Goal: Task Accomplishment & Management: Manage account settings

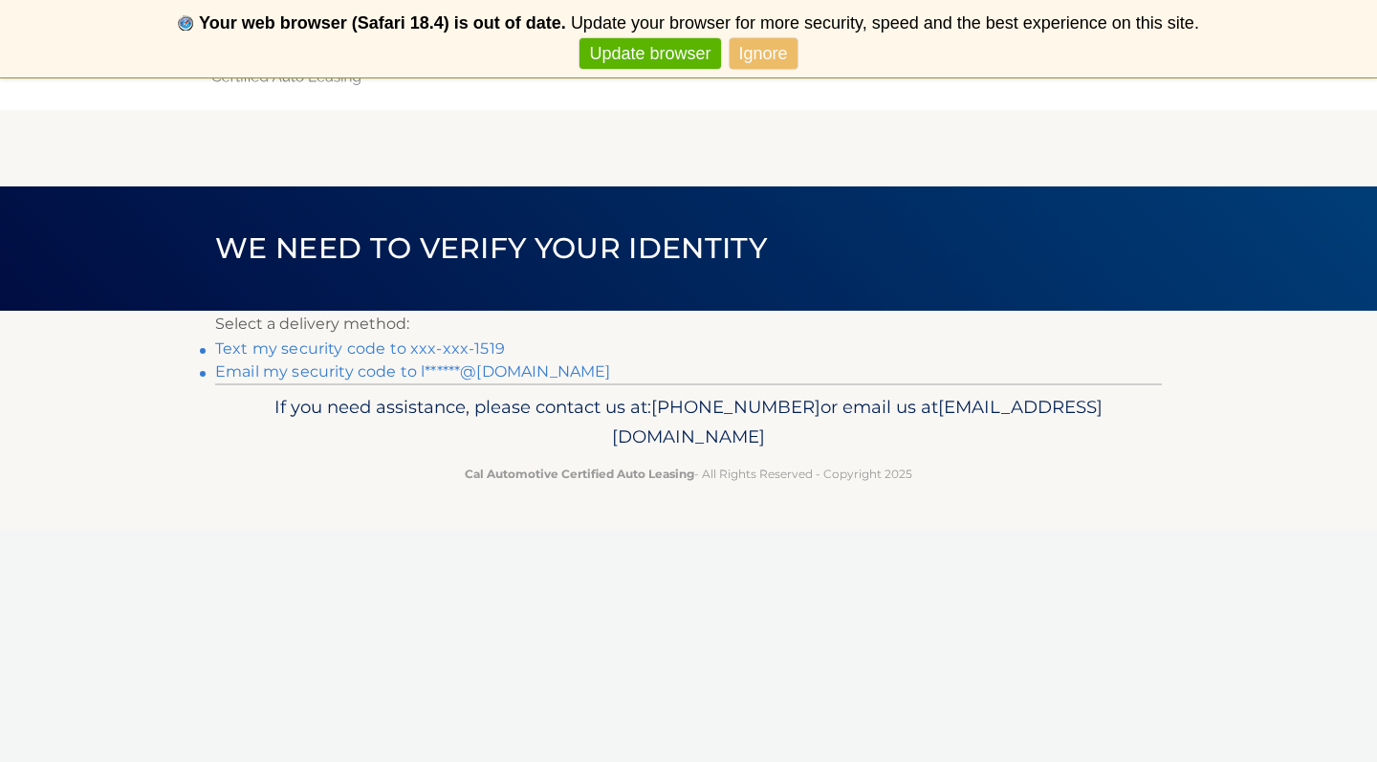
click at [444, 369] on link "Email my security code to l******@gmail.com" at bounding box center [413, 371] width 396 height 18
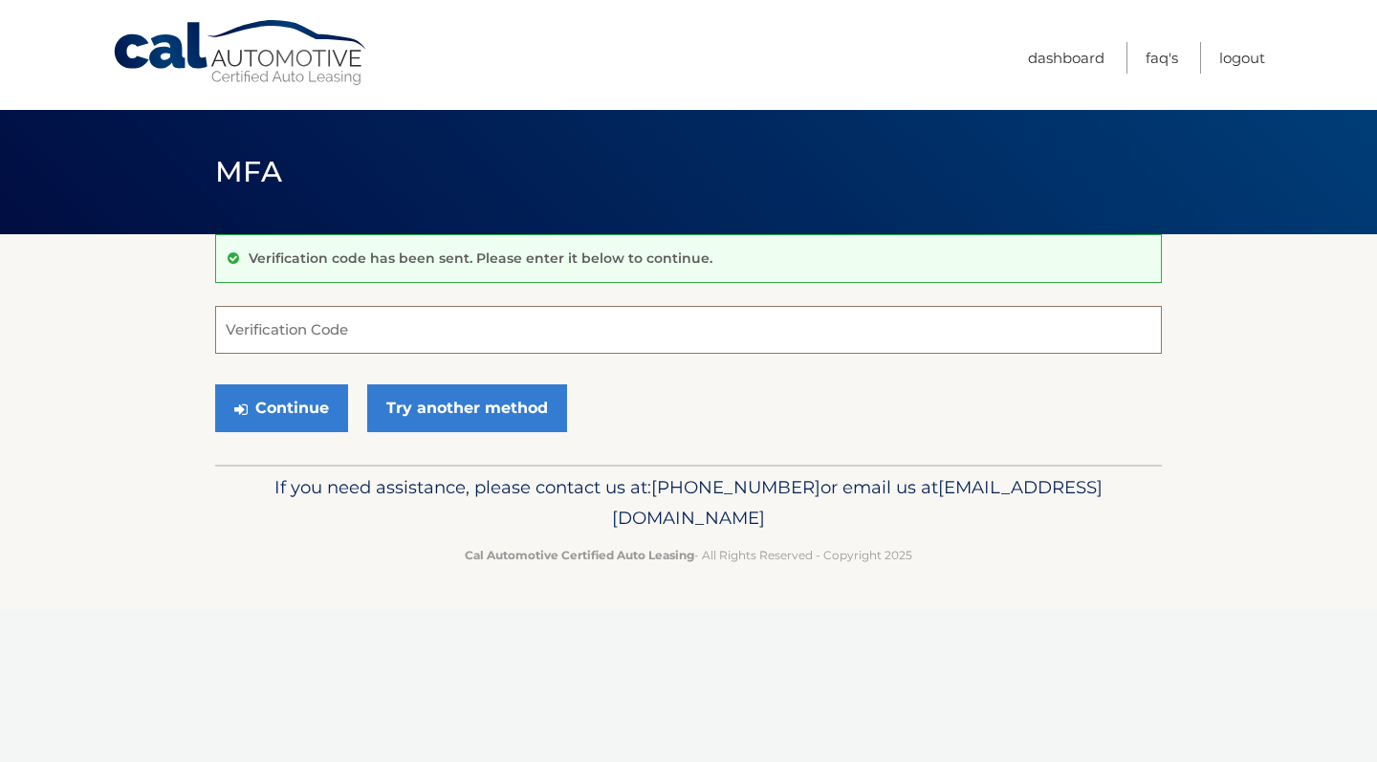
click at [318, 327] on input "Verification Code" at bounding box center [688, 330] width 946 height 48
type input "246895"
click at [281, 407] on button "Continue" at bounding box center [281, 408] width 133 height 48
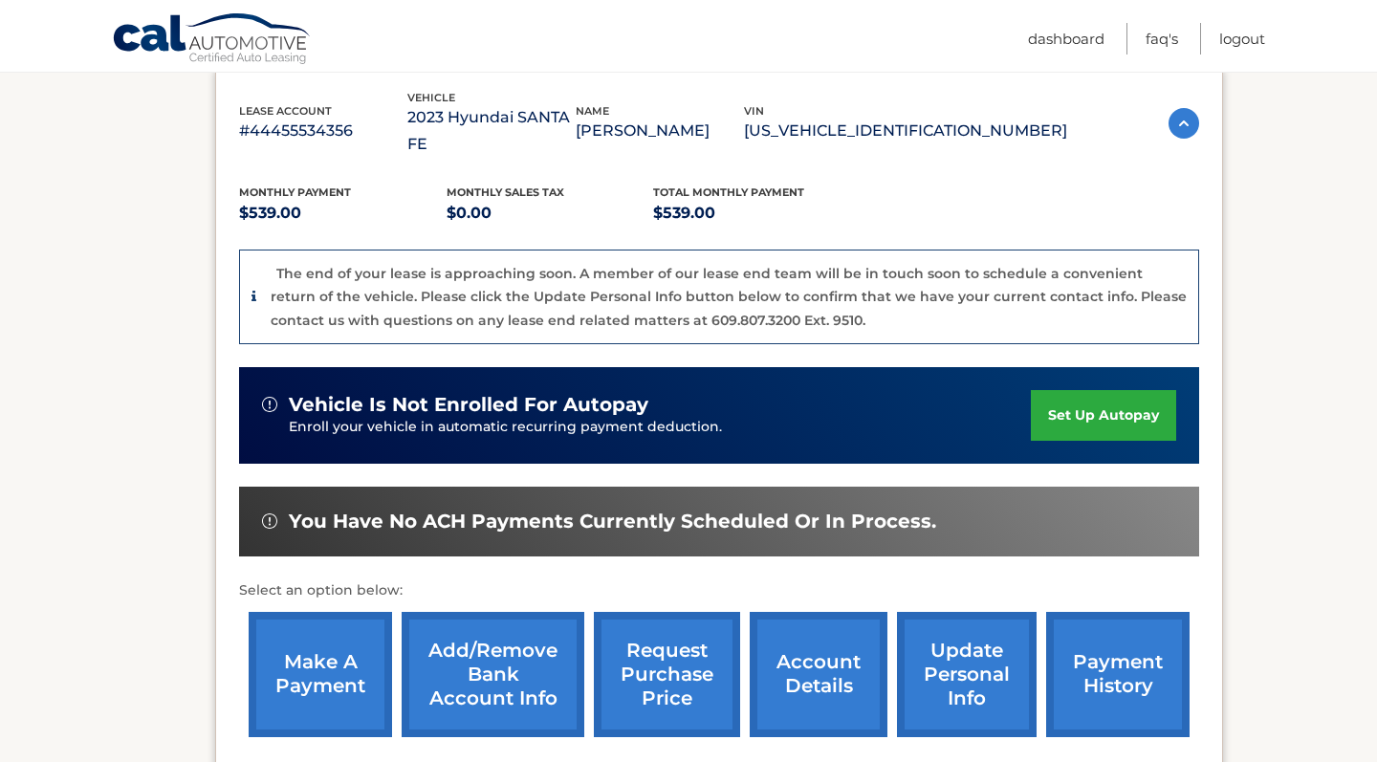
scroll to position [334, 0]
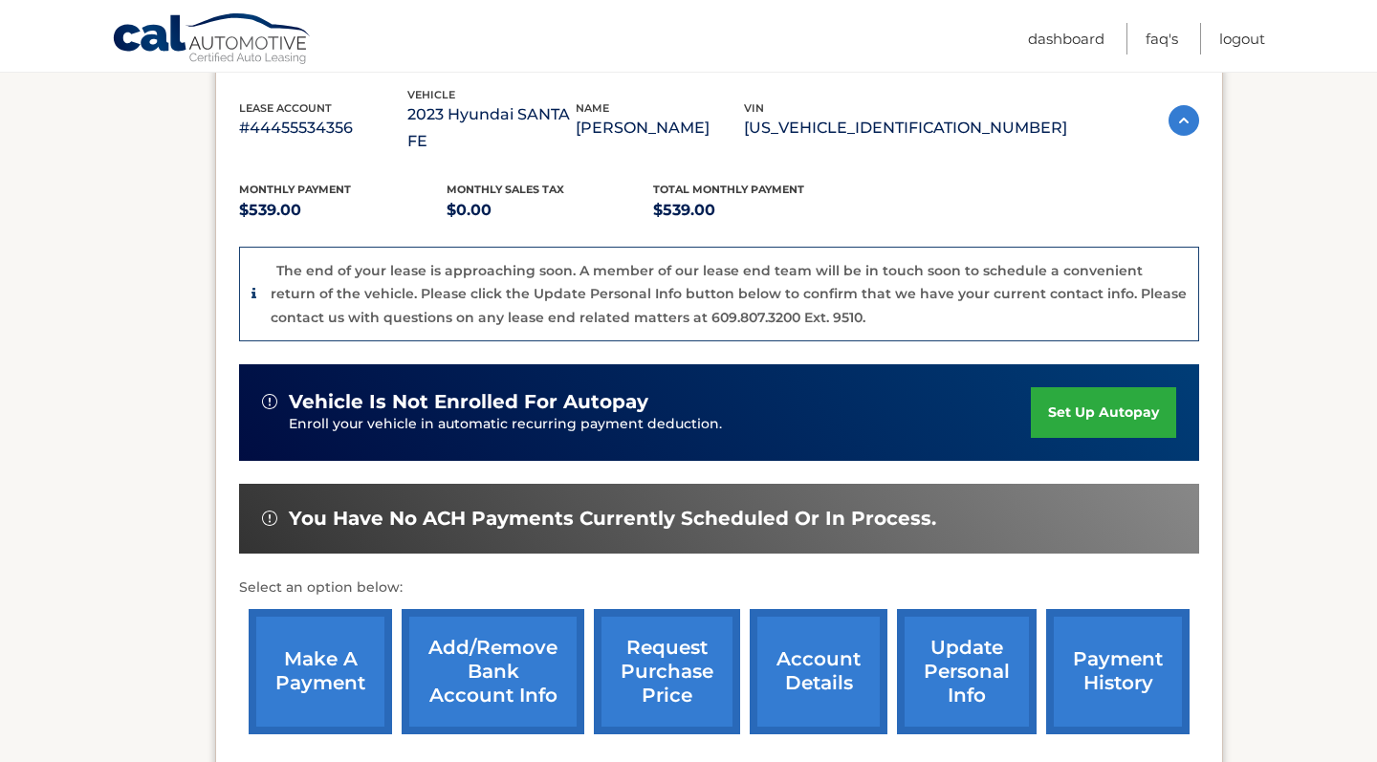
click at [298, 660] on link "make a payment" at bounding box center [320, 671] width 143 height 125
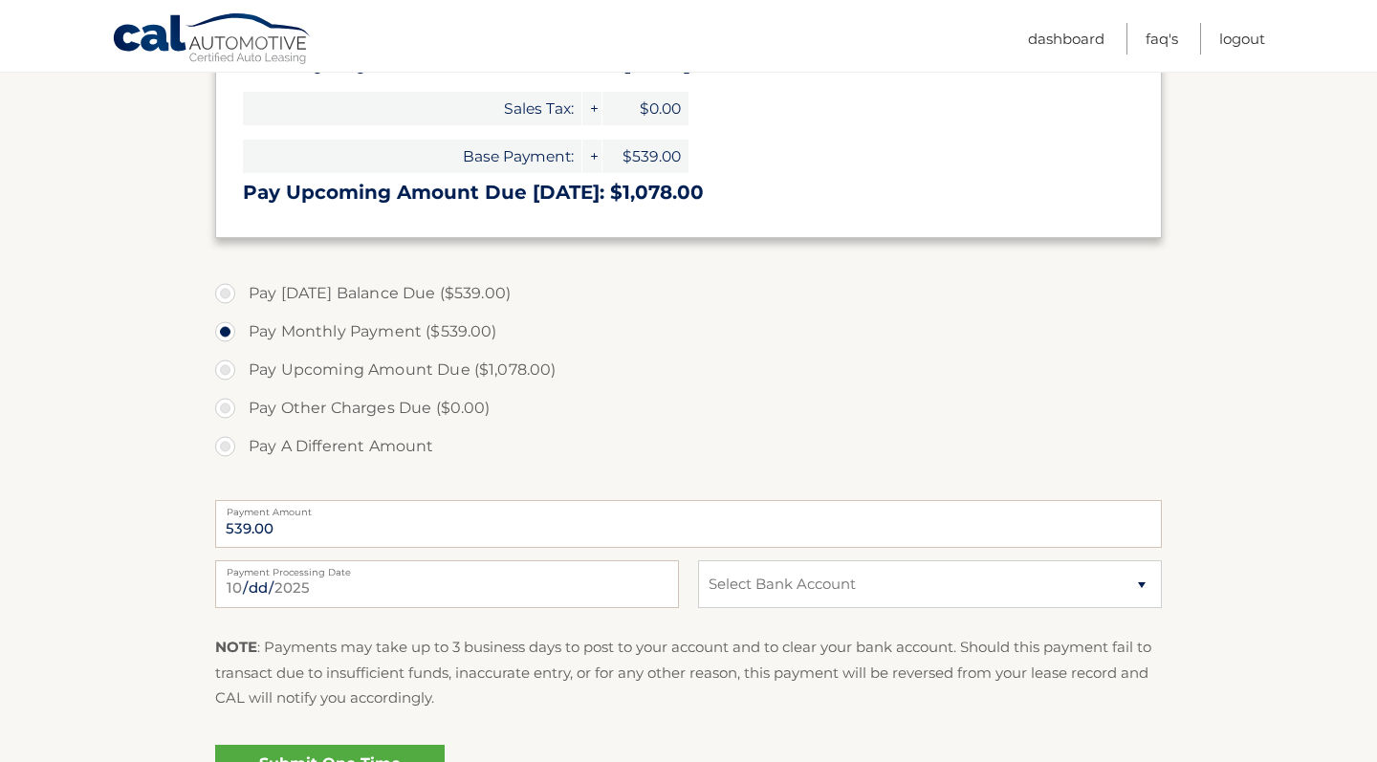
scroll to position [470, 0]
select select "ZDc5MWQ0ZWUtMmIxOC00ZWFmLTkyZDMtM2E1OTgwNTlhYjcy"
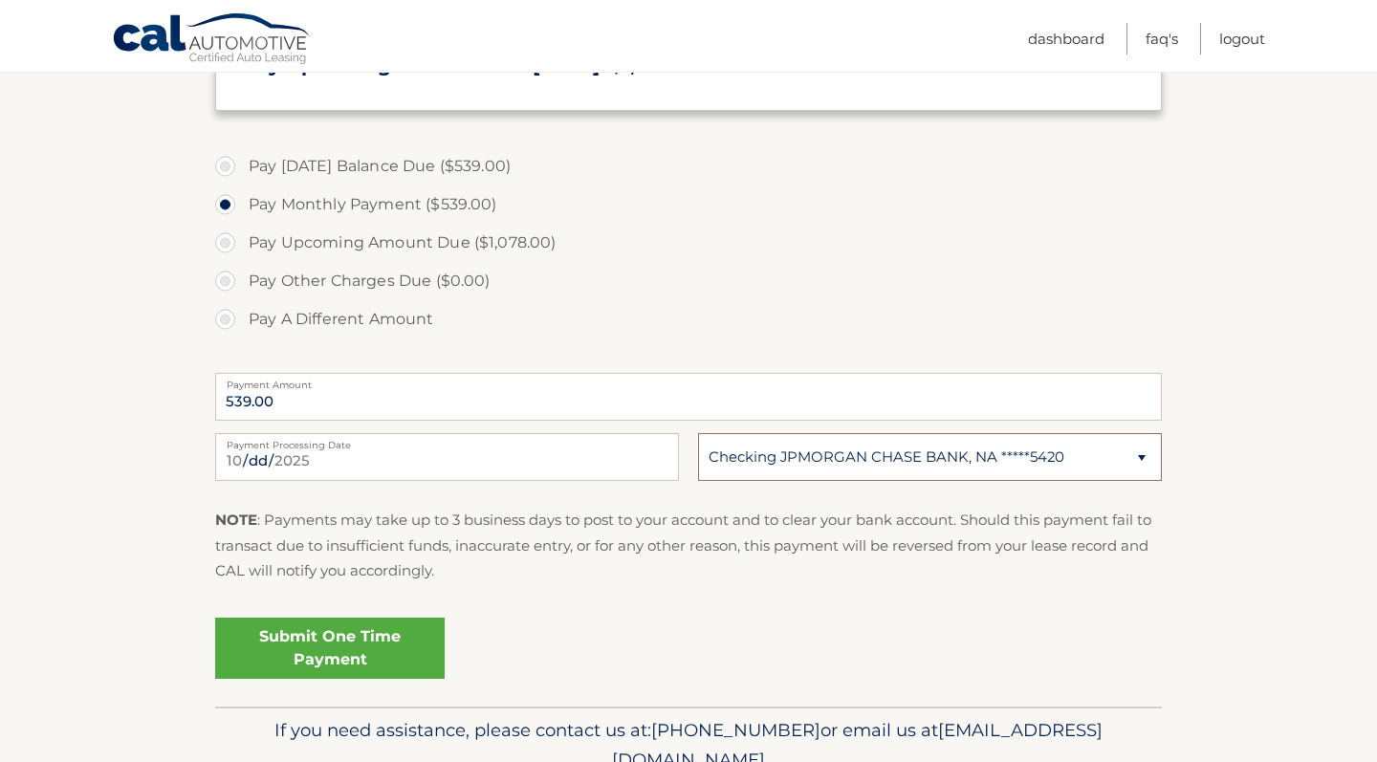
scroll to position [600, 0]
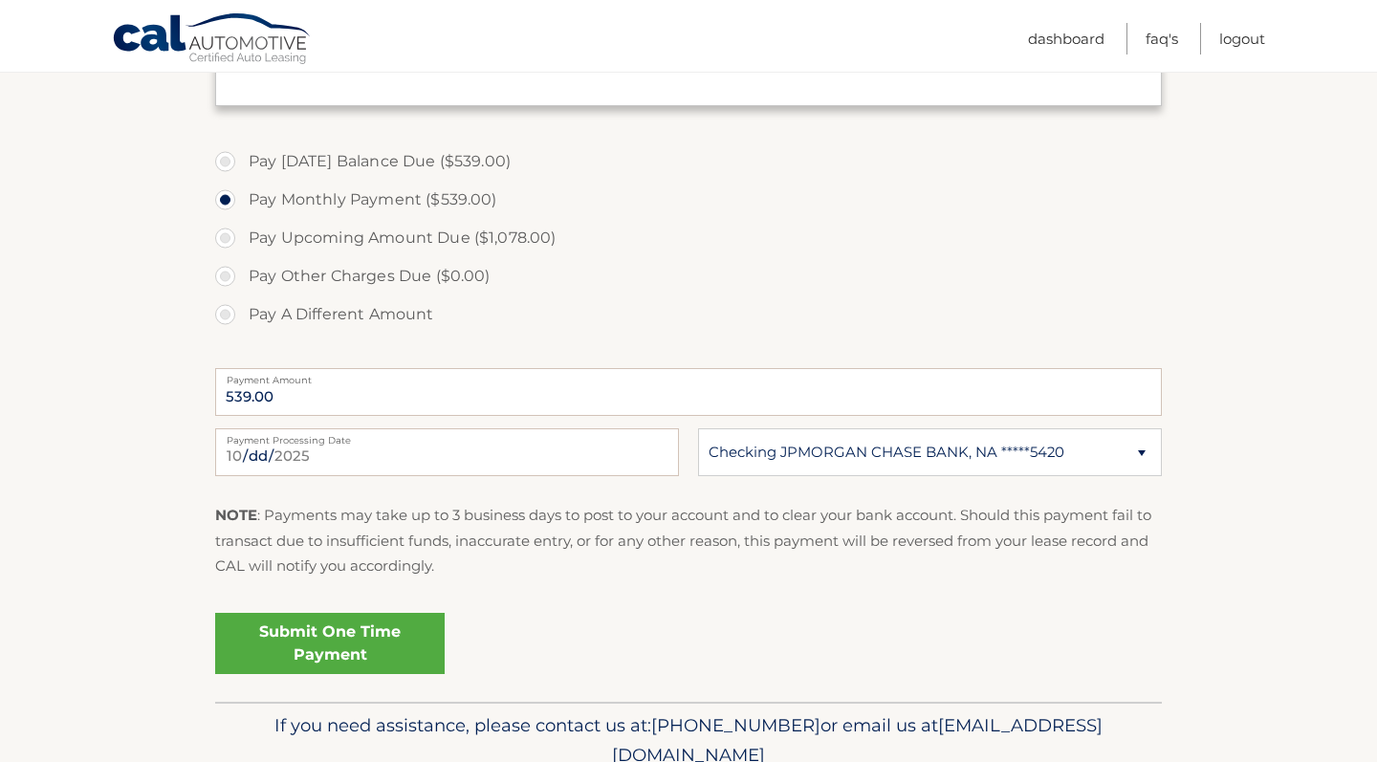
click at [342, 648] on link "Submit One Time Payment" at bounding box center [329, 643] width 229 height 61
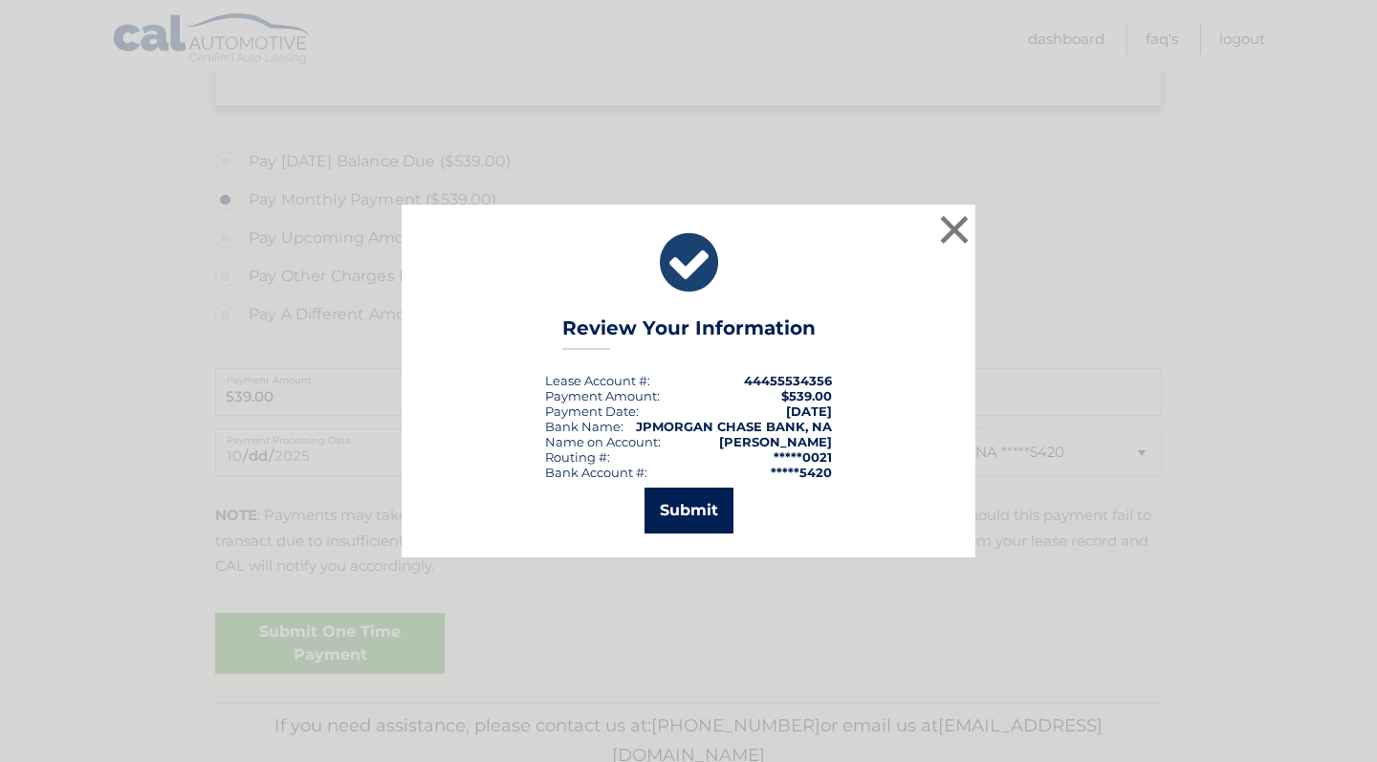
click at [689, 510] on button "Submit" at bounding box center [688, 511] width 89 height 46
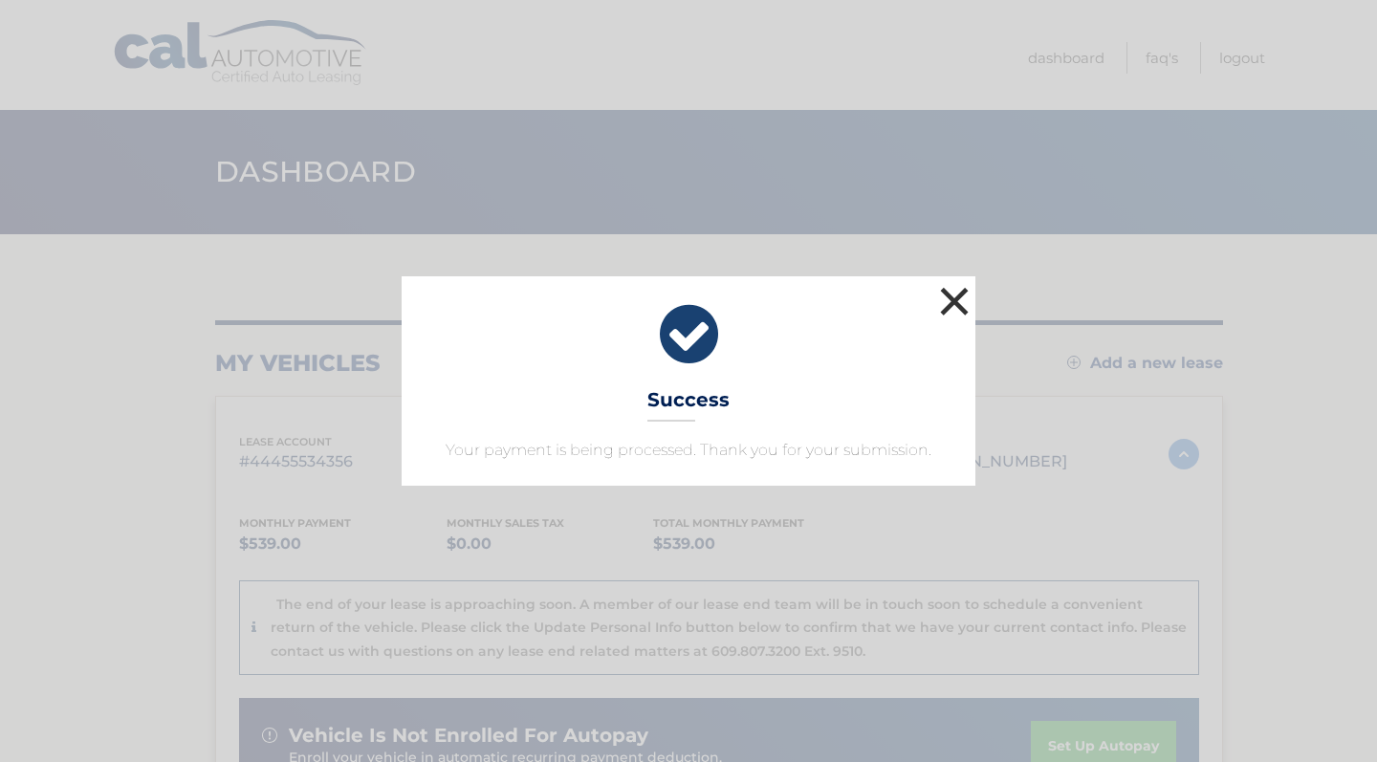
click at [956, 306] on button "×" at bounding box center [954, 301] width 38 height 38
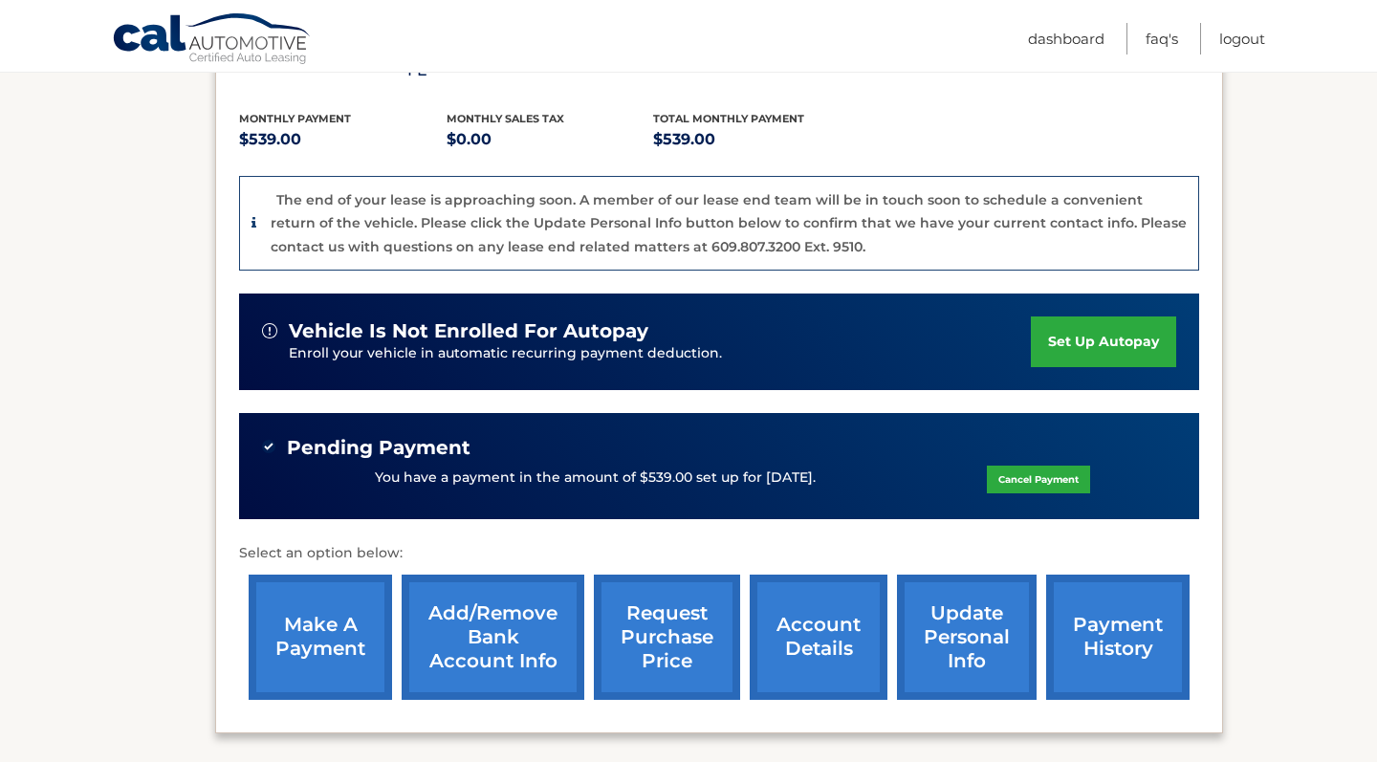
scroll to position [403, 0]
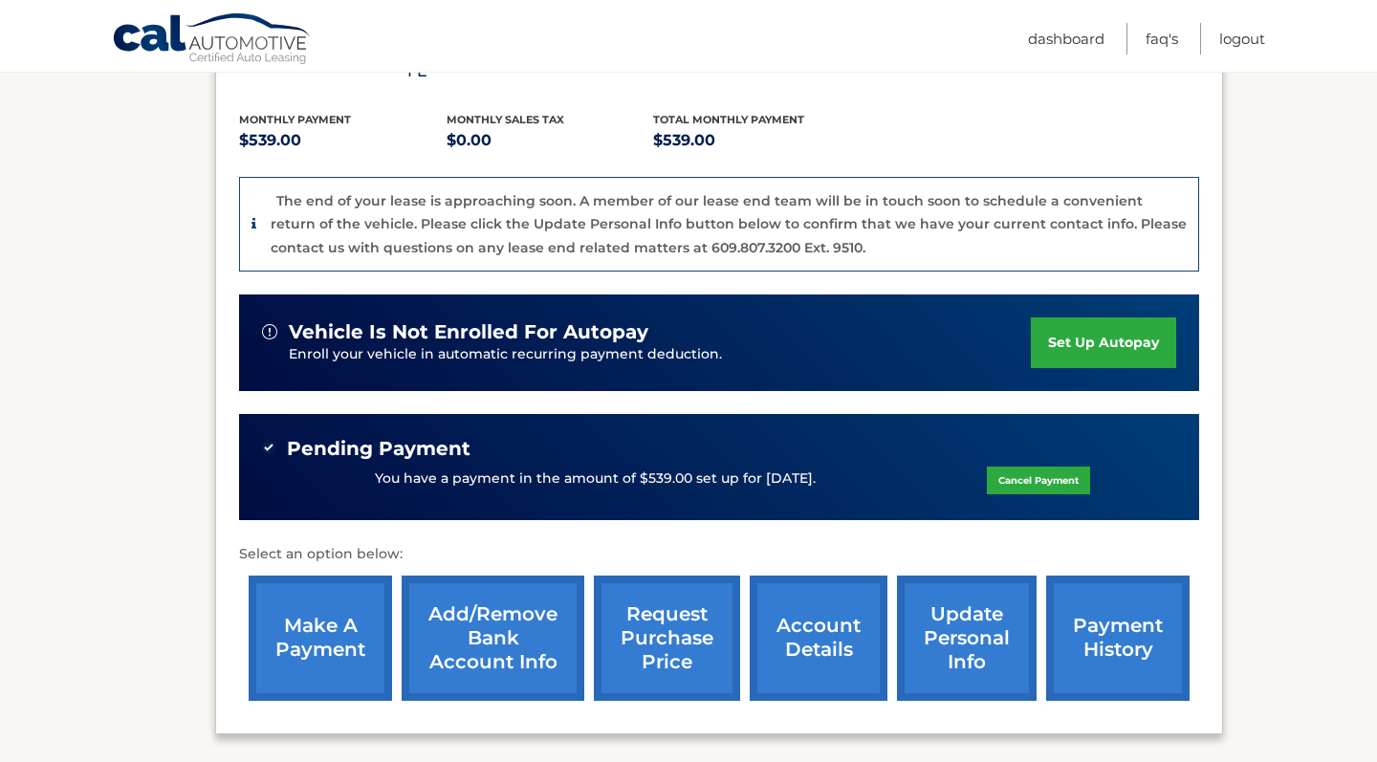
click at [1124, 611] on link "payment history" at bounding box center [1117, 638] width 143 height 125
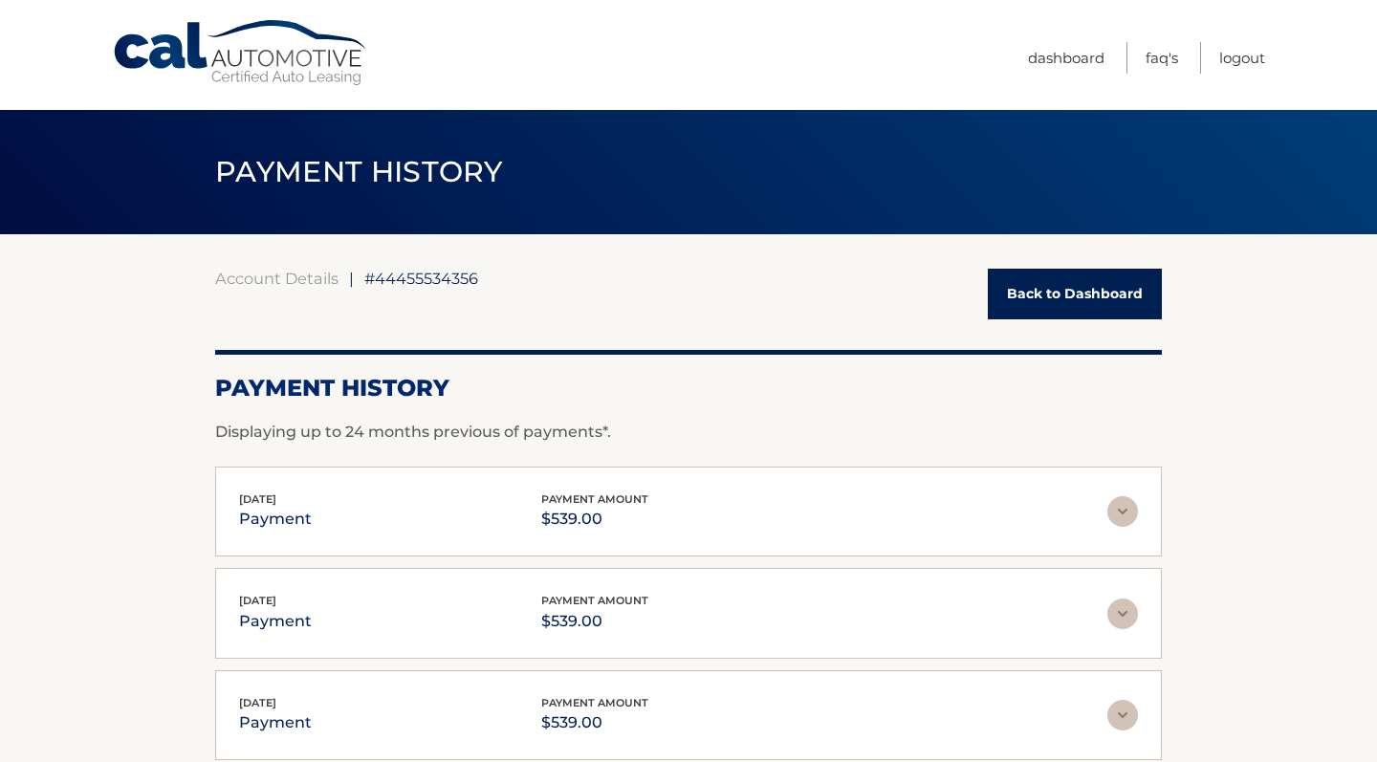
click at [1119, 510] on img at bounding box center [1122, 511] width 31 height 31
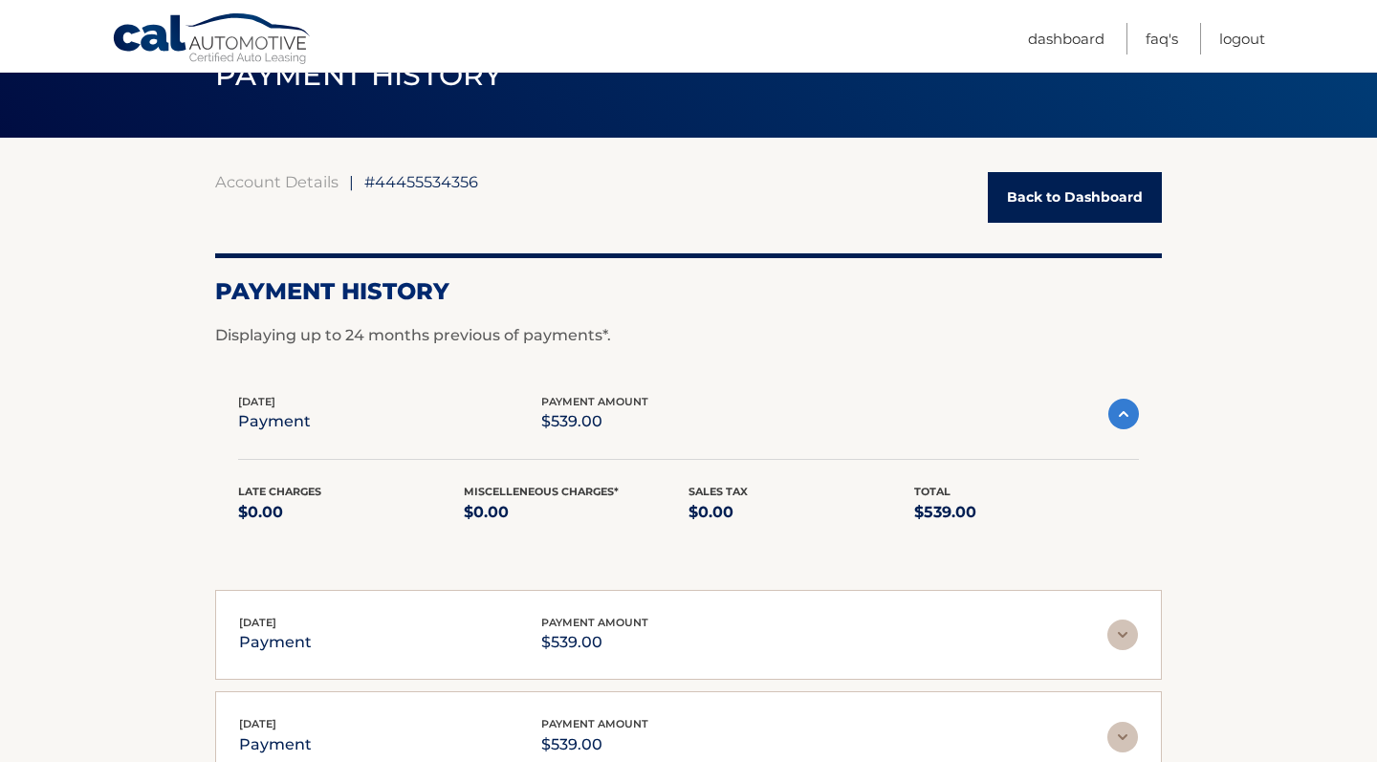
scroll to position [159, 0]
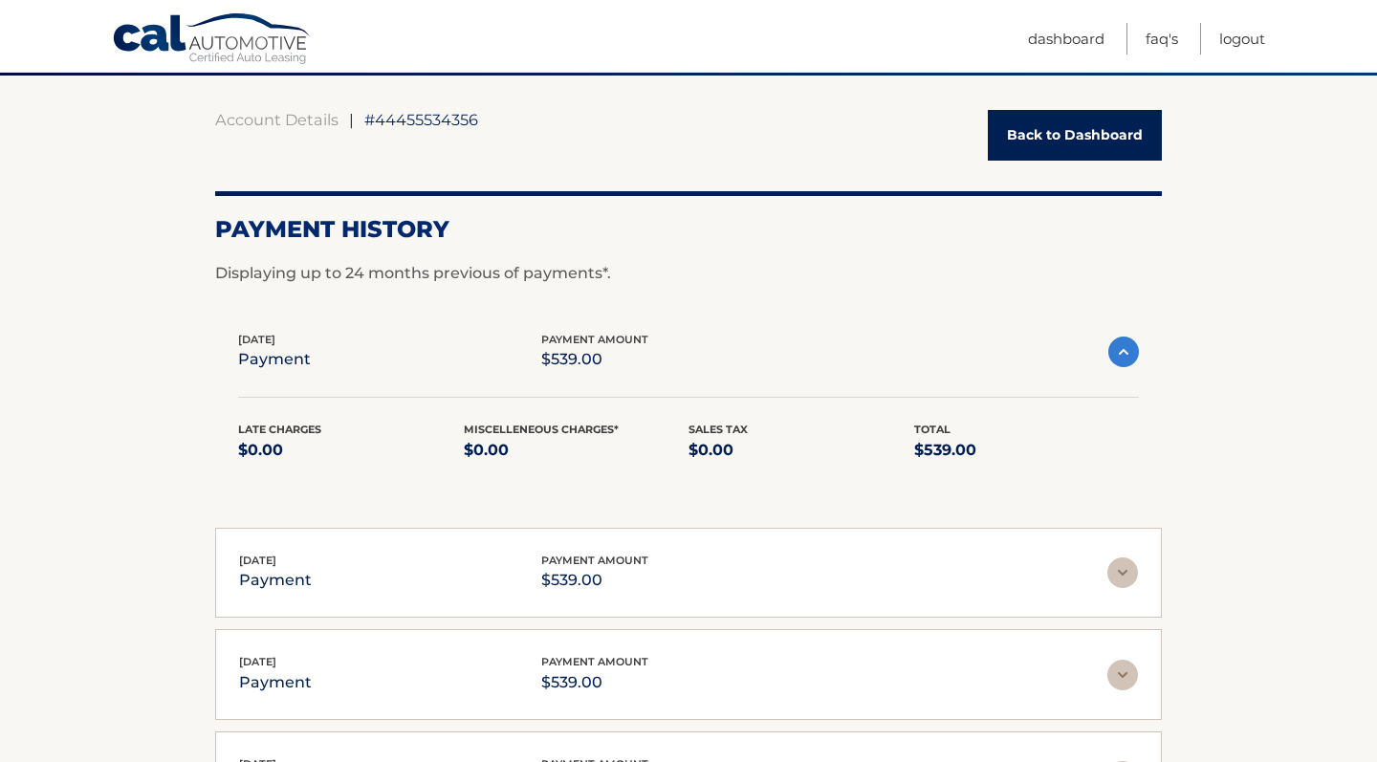
click at [1120, 580] on img at bounding box center [1122, 572] width 31 height 31
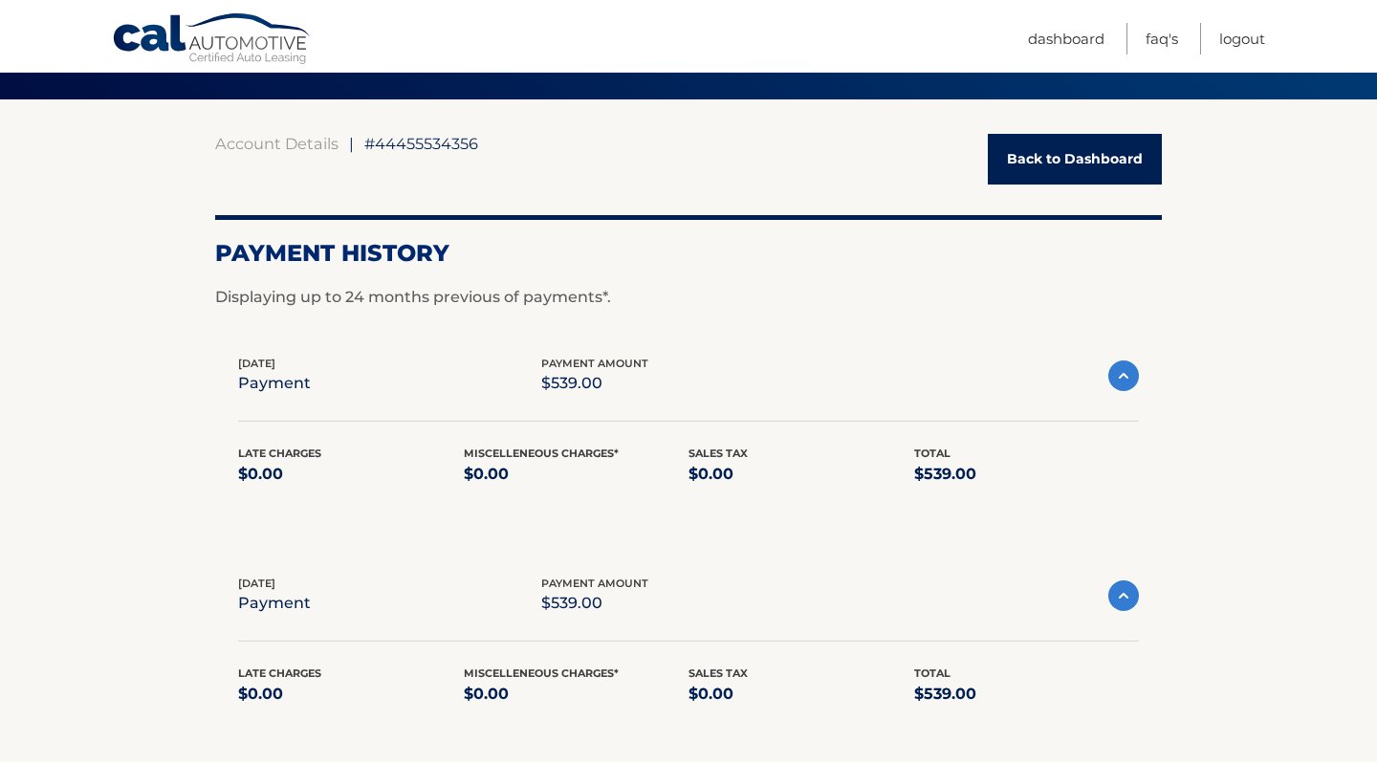
scroll to position [128, 0]
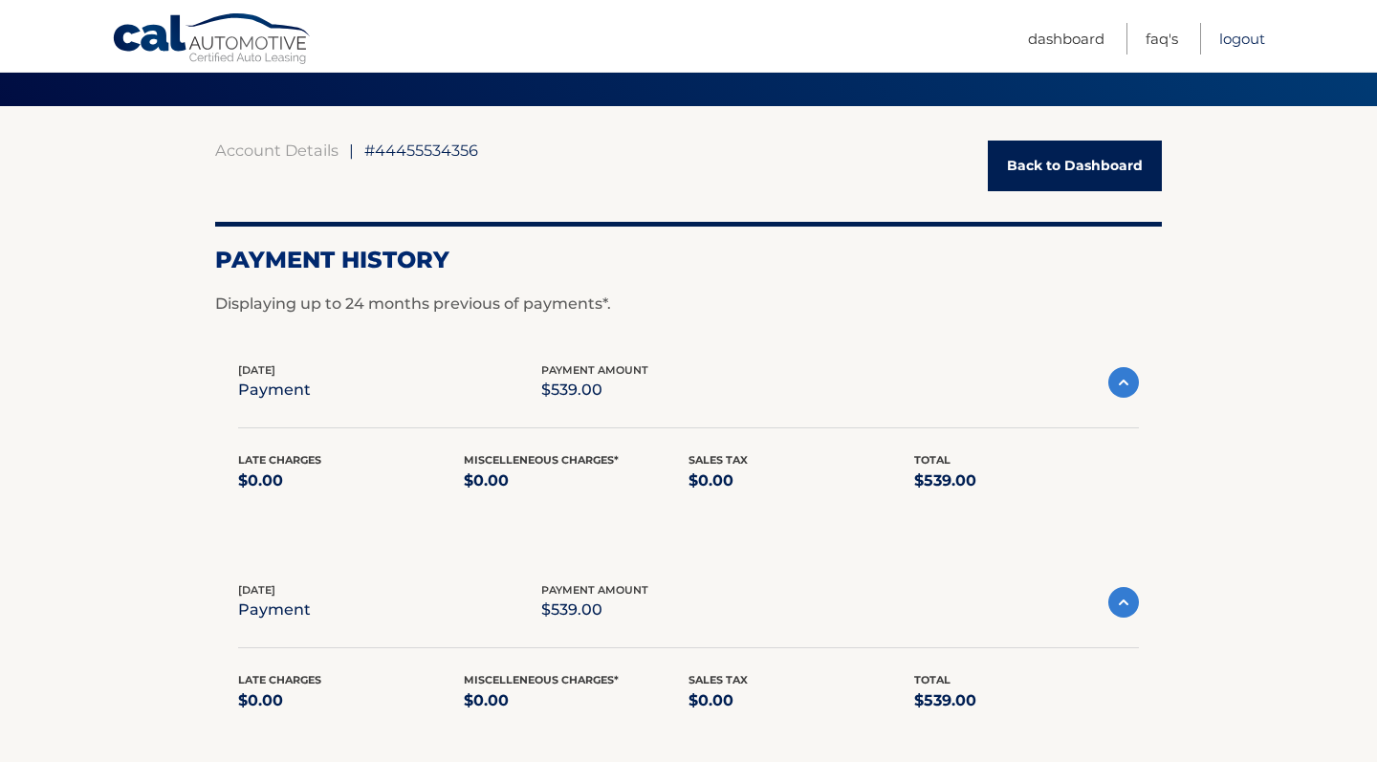
click at [1245, 35] on link "Logout" at bounding box center [1242, 39] width 46 height 32
